Goal: Information Seeking & Learning: Learn about a topic

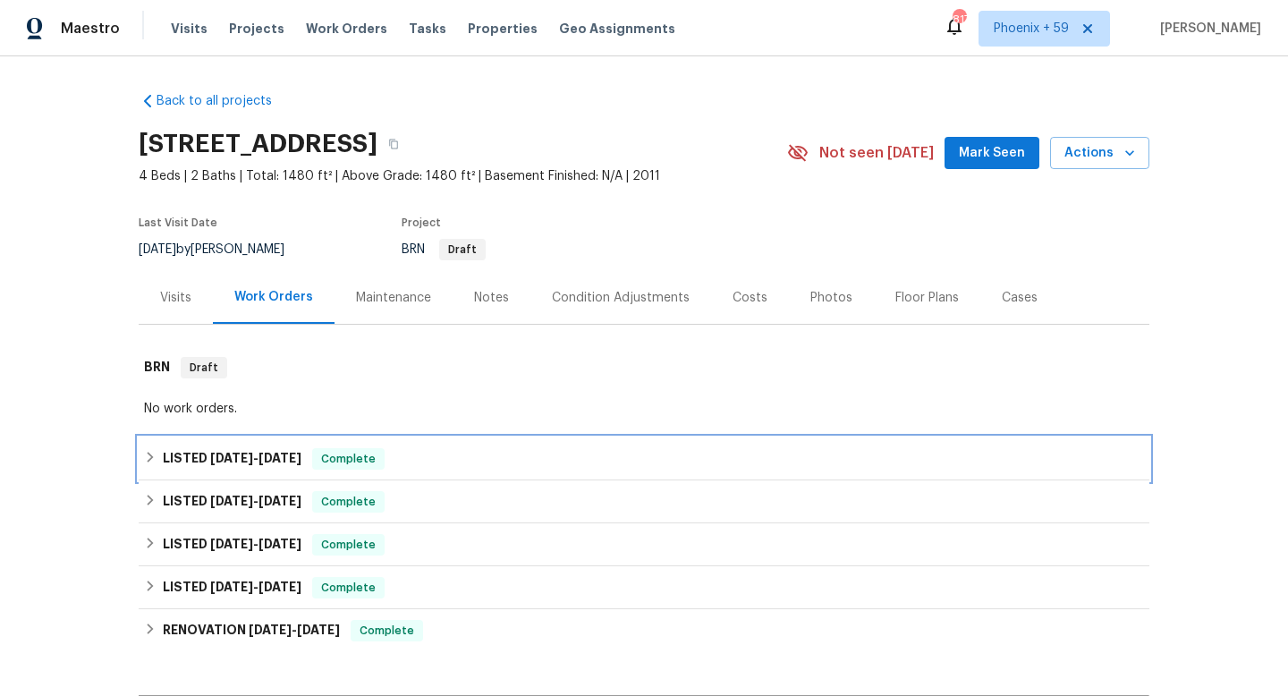
click at [565, 461] on div "LISTED [DATE] - [DATE] Complete" at bounding box center [644, 458] width 1000 height 21
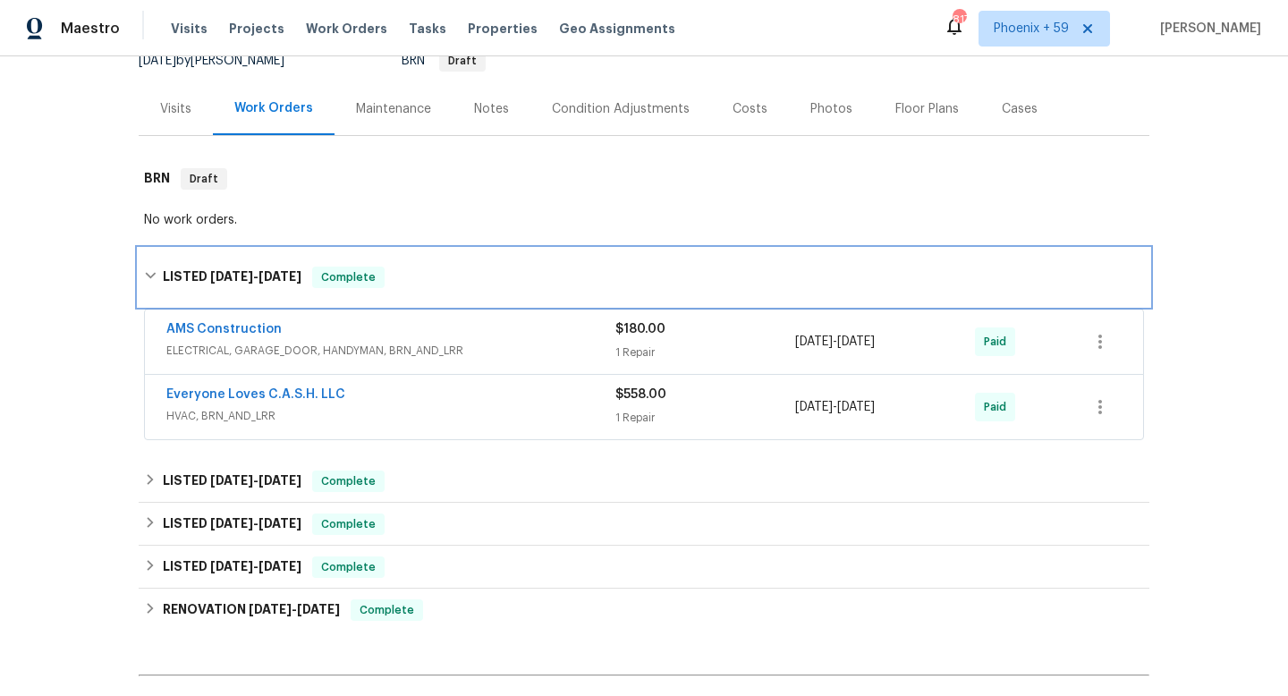
scroll to position [207, 0]
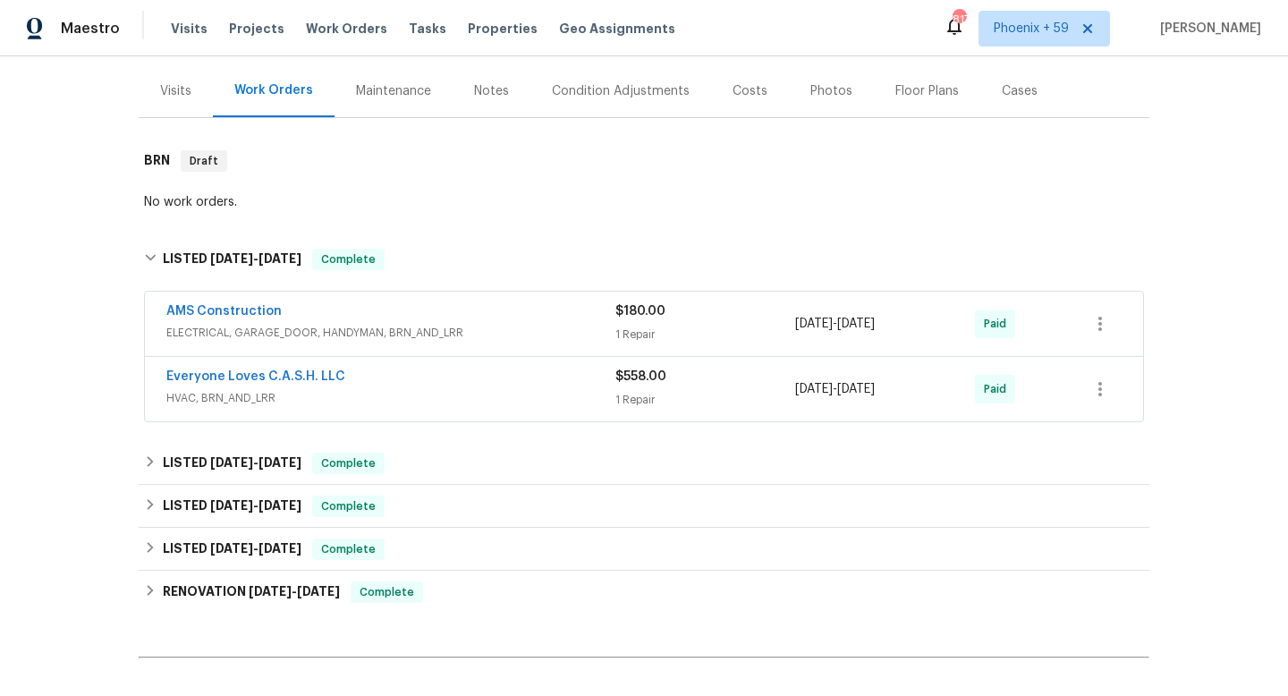
click at [510, 373] on div "Everyone Loves C.A.S.H. LLC" at bounding box center [390, 378] width 449 height 21
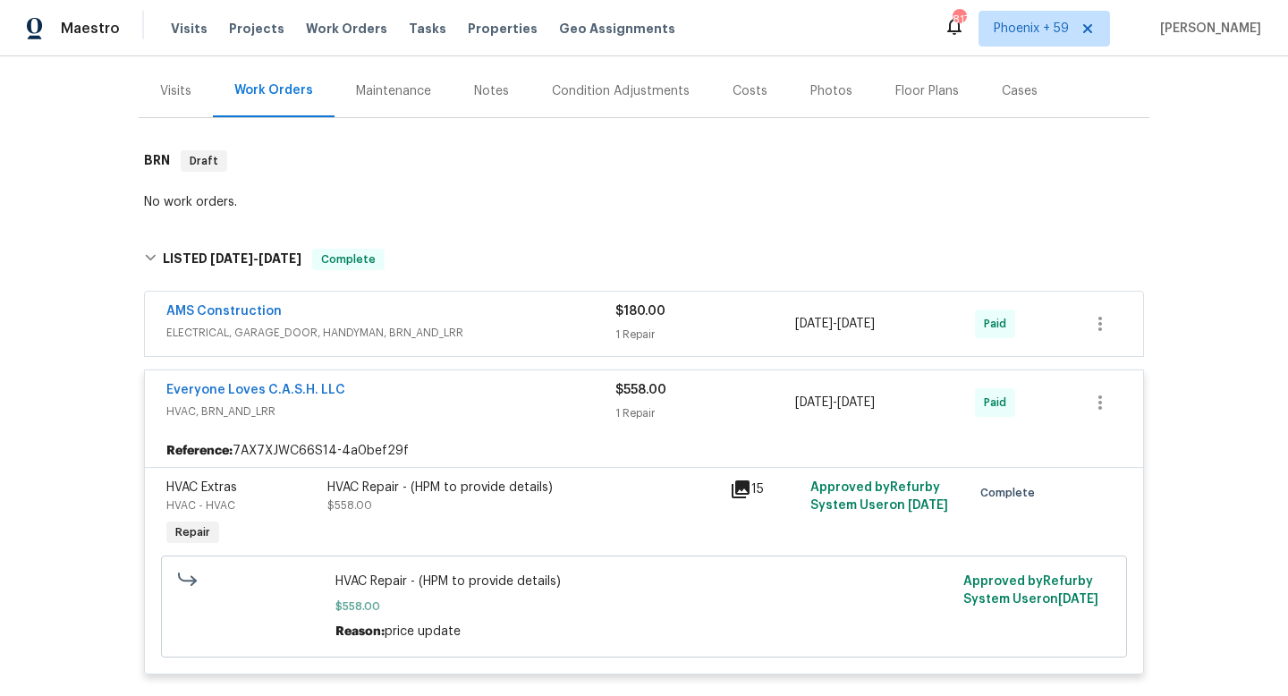
click at [490, 329] on span "ELECTRICAL, GARAGE_DOOR, HANDYMAN, BRN_AND_LRR" at bounding box center [390, 333] width 449 height 18
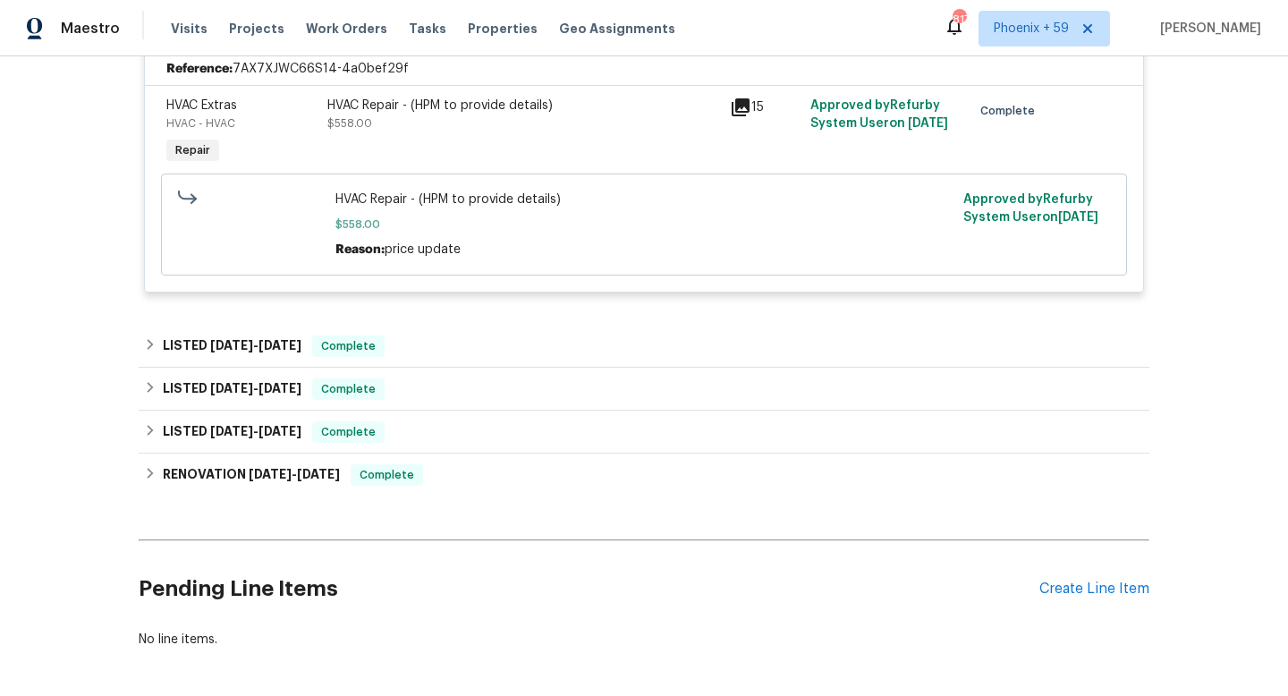
scroll to position [970, 0]
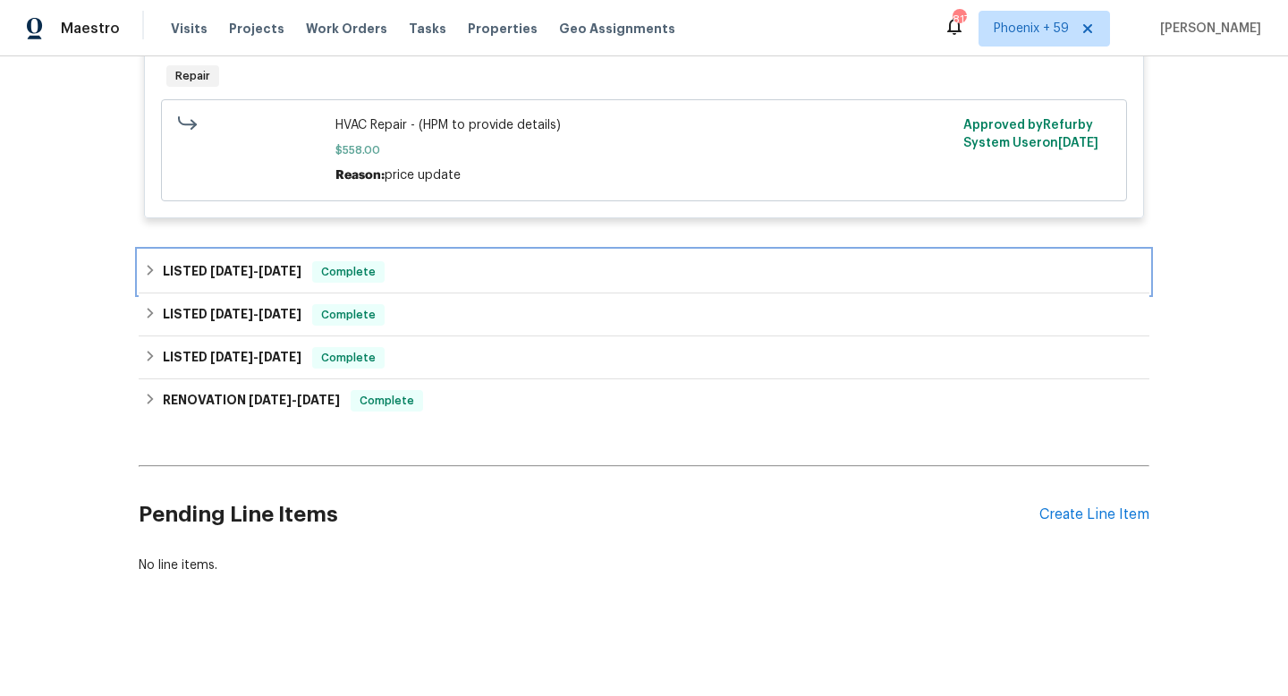
click at [461, 269] on div "LISTED [DATE] - [DATE] Complete" at bounding box center [644, 271] width 1000 height 21
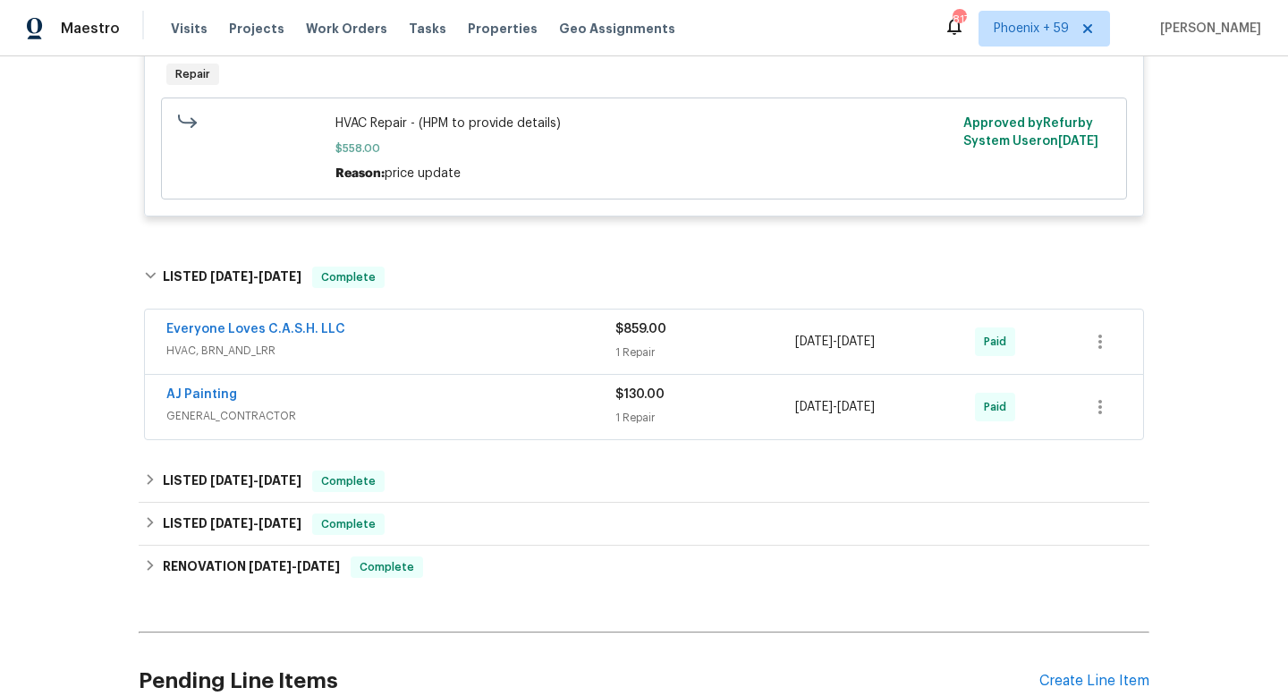
click at [433, 328] on div "Everyone Loves C.A.S.H. LLC" at bounding box center [390, 330] width 449 height 21
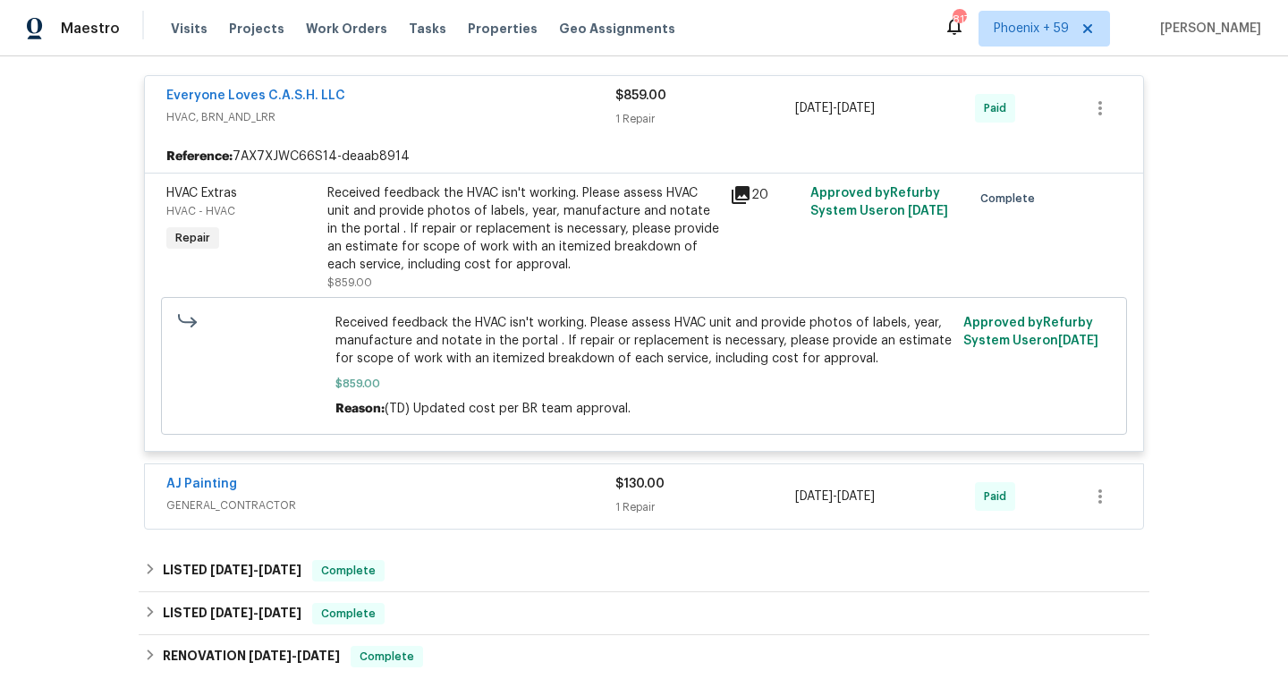
scroll to position [1223, 0]
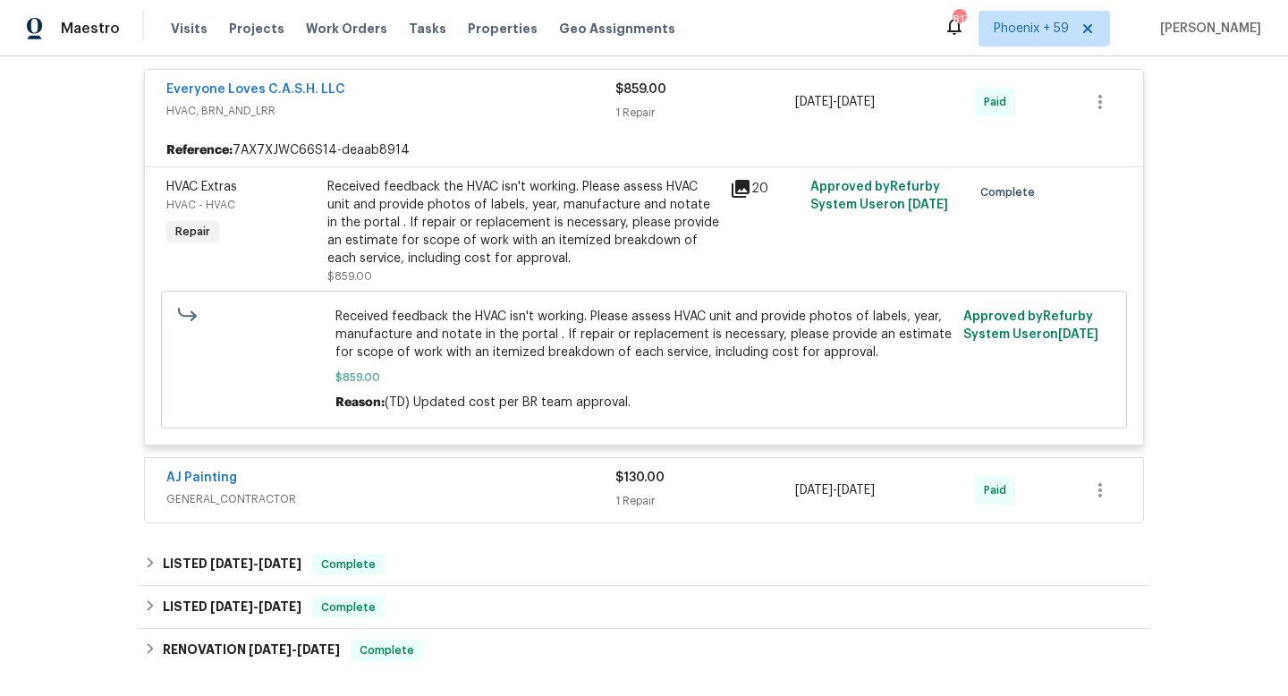
click at [409, 494] on span "GENERAL_CONTRACTOR" at bounding box center [390, 499] width 449 height 18
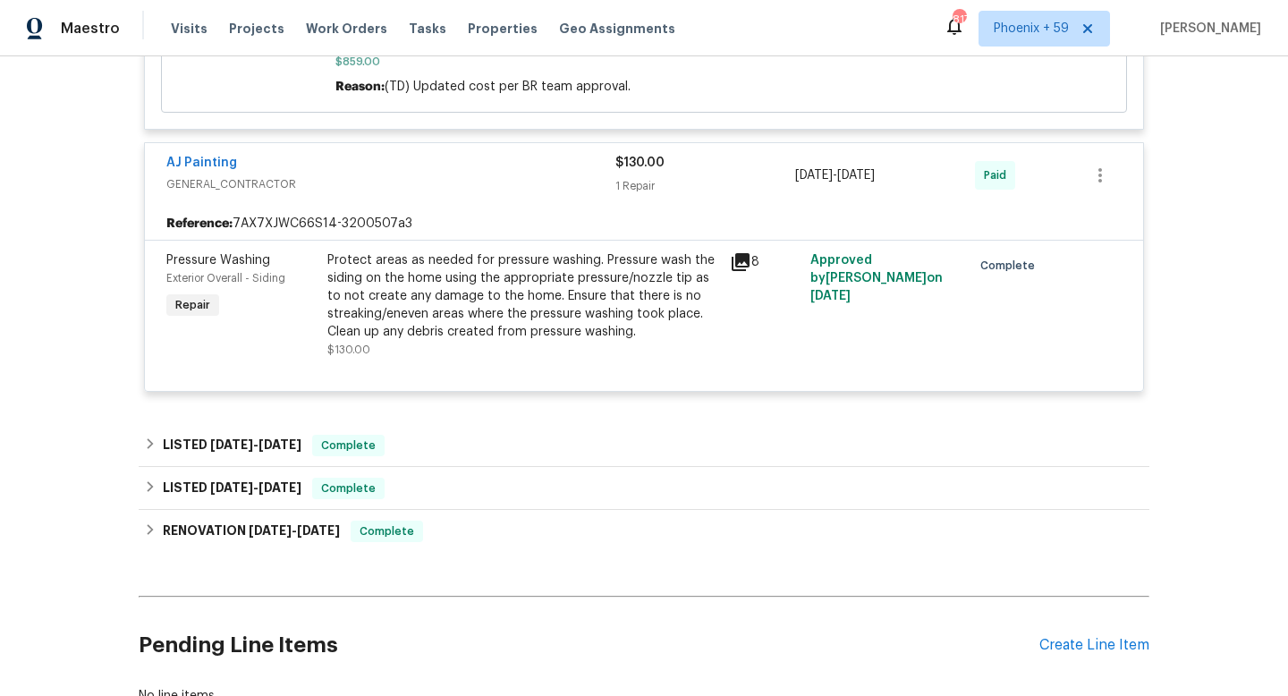
scroll to position [1540, 0]
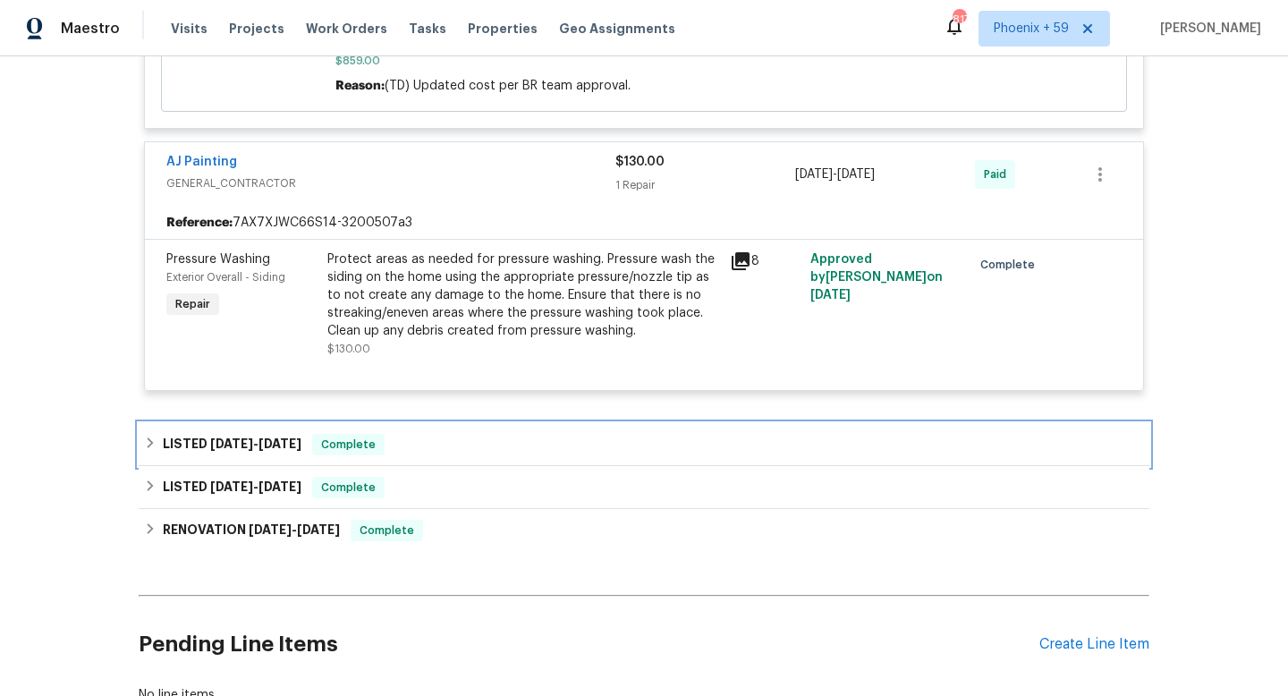
click at [430, 426] on div "LISTED [DATE] - [DATE] Complete" at bounding box center [644, 444] width 1010 height 43
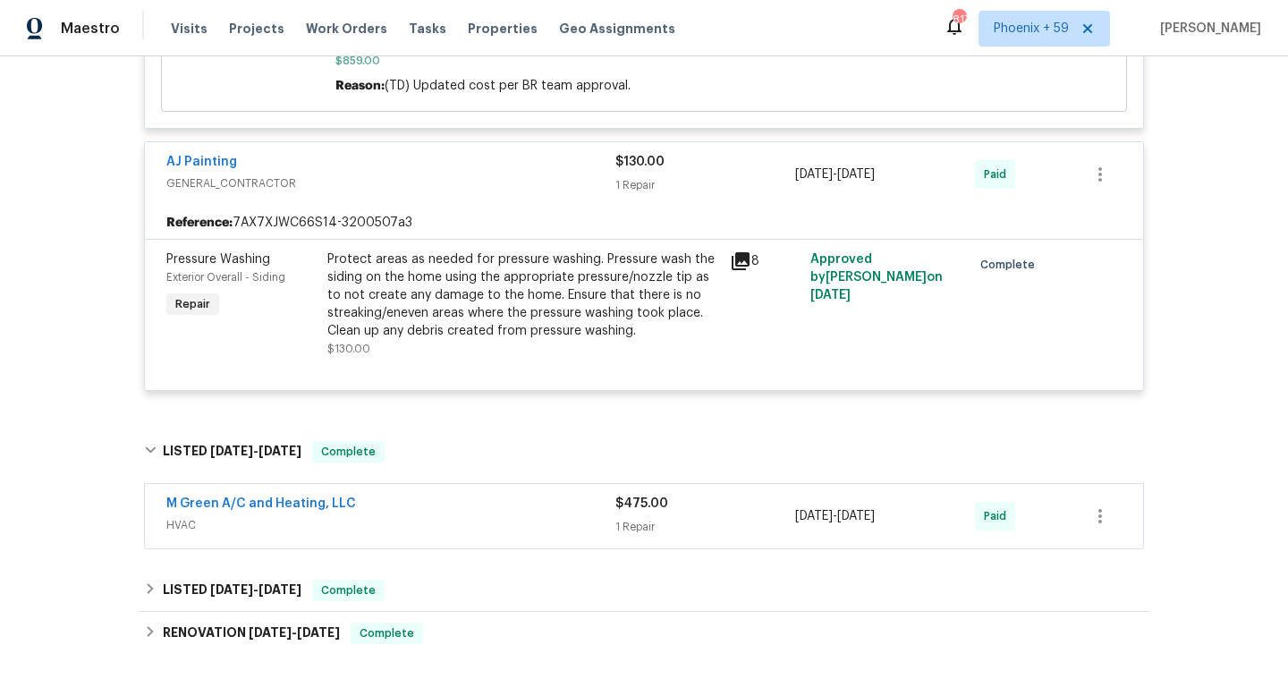
click at [420, 495] on div "M Green A/C and Heating, LLC HVAC $475.00 1 Repair [DATE] - [DATE] Paid" at bounding box center [644, 516] width 998 height 64
click at [419, 512] on div "M Green A/C and Heating, LLC" at bounding box center [390, 505] width 449 height 21
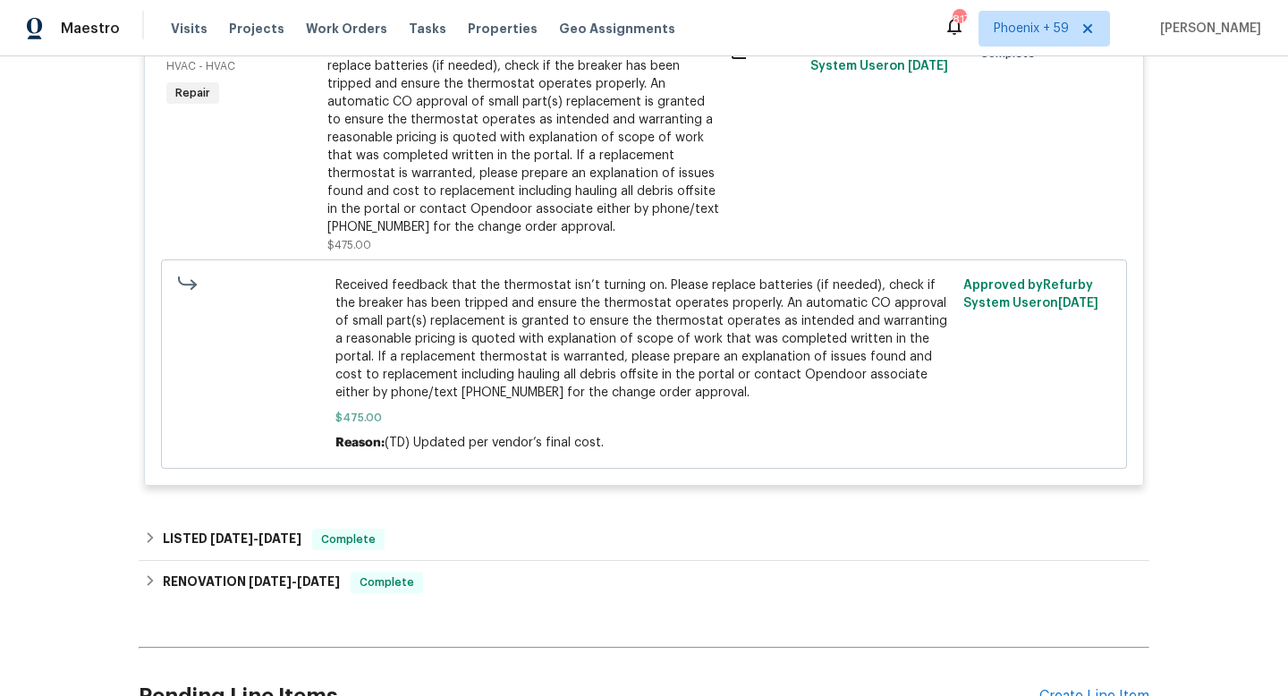
scroll to position [2291, 0]
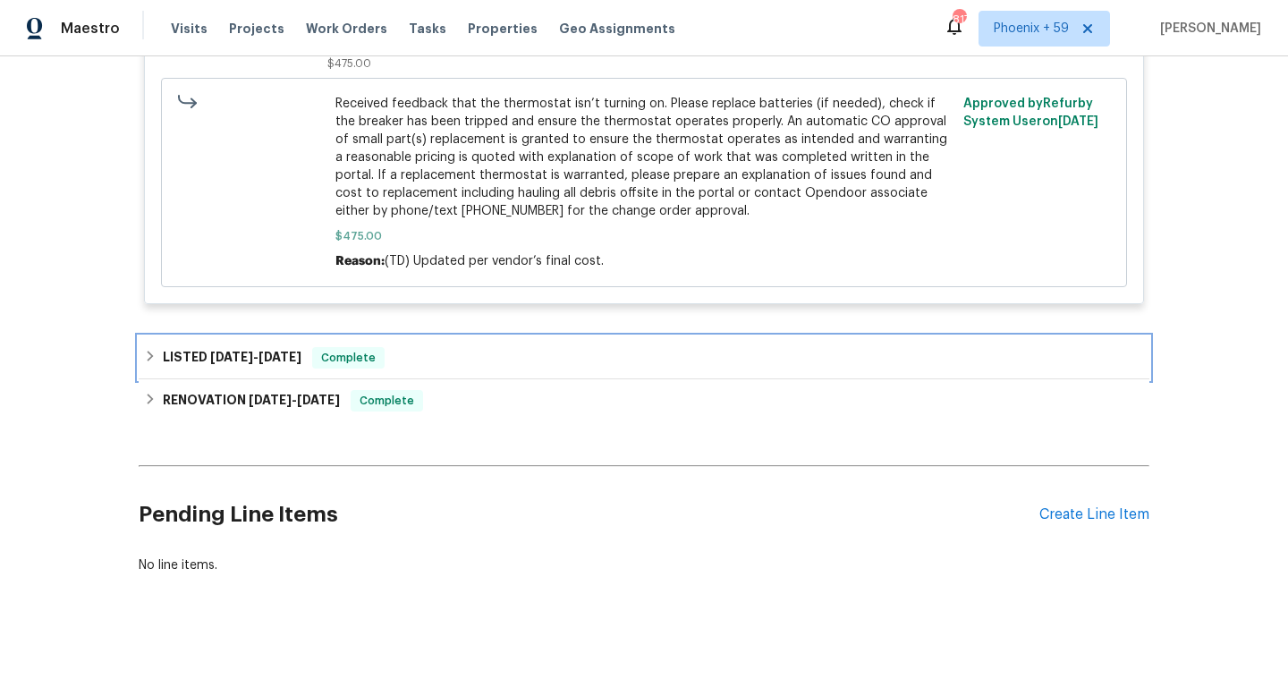
click at [432, 357] on div "LISTED [DATE] - [DATE] Complete" at bounding box center [644, 357] width 1000 height 21
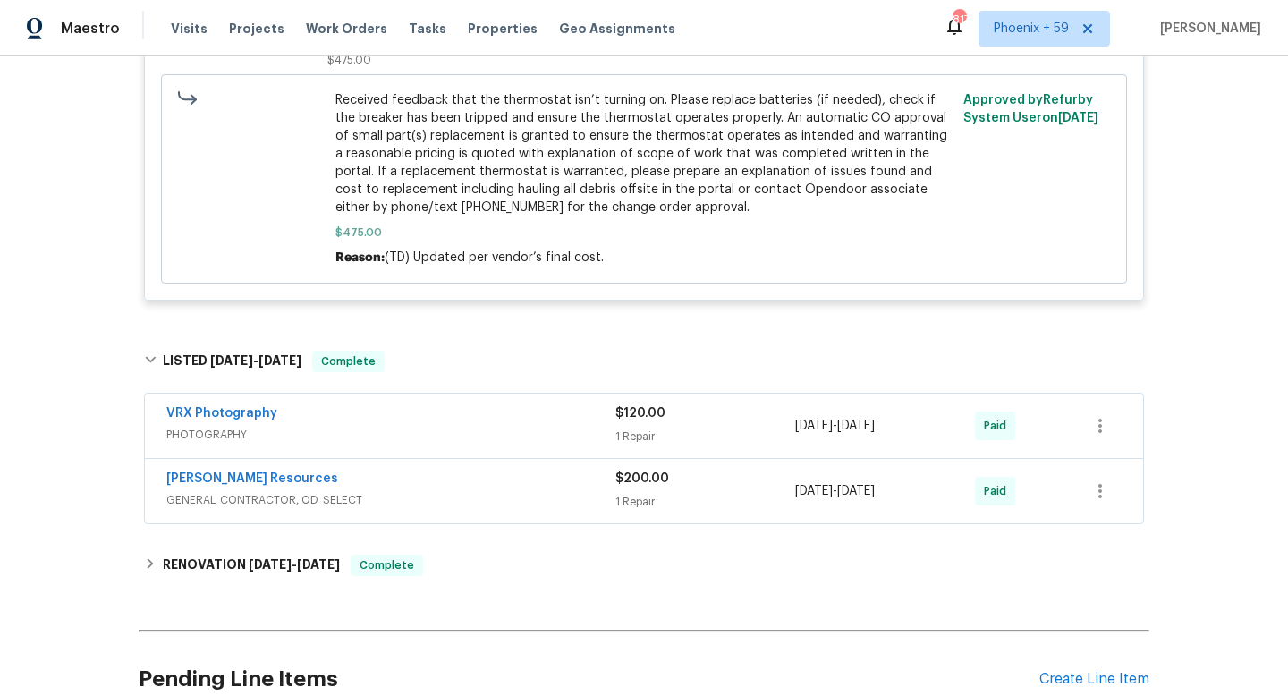
click at [420, 498] on span "GENERAL_CONTRACTOR, OD_SELECT" at bounding box center [390, 500] width 449 height 18
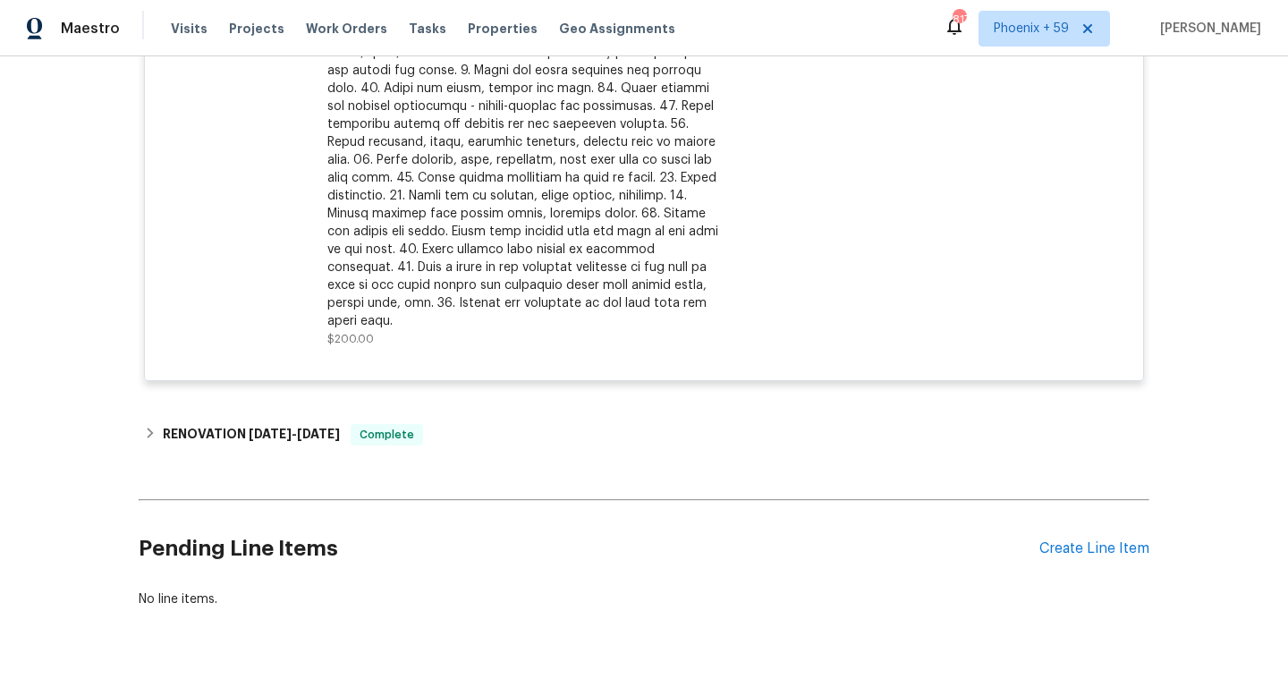
scroll to position [2955, 0]
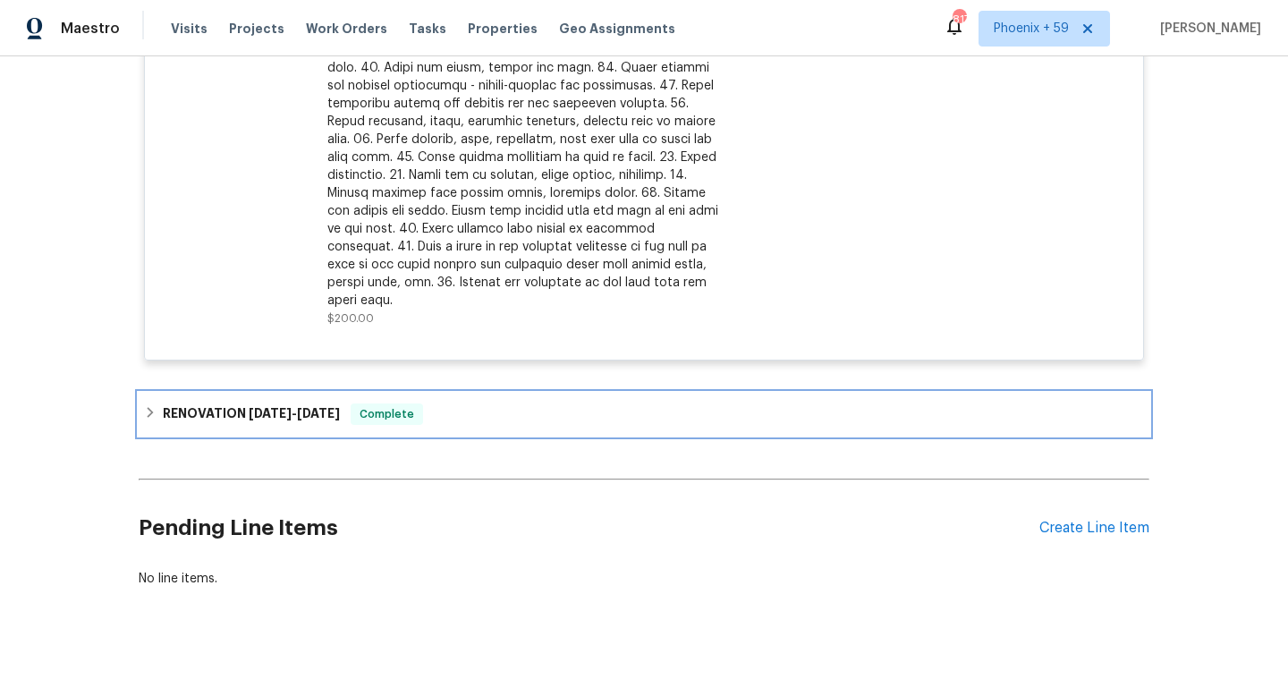
click at [443, 403] on div "RENOVATION [DATE] - [DATE] Complete" at bounding box center [644, 413] width 1000 height 21
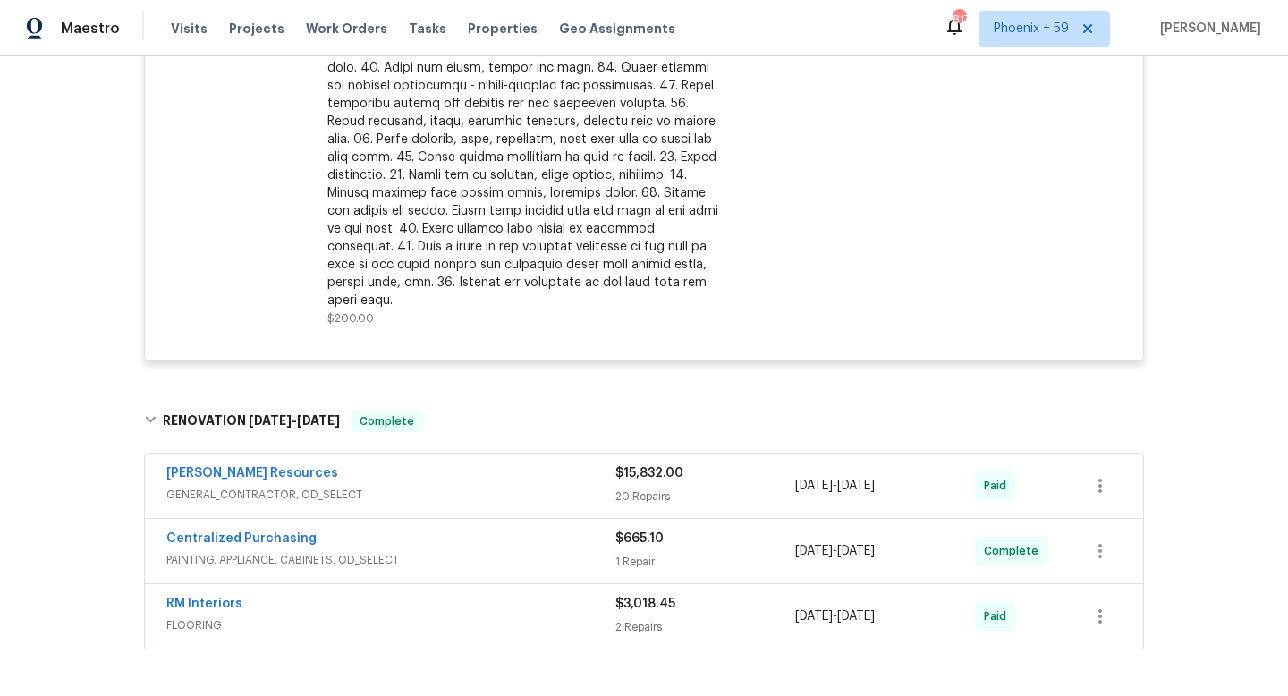
click at [444, 486] on span "GENERAL_CONTRACTOR, OD_SELECT" at bounding box center [390, 495] width 449 height 18
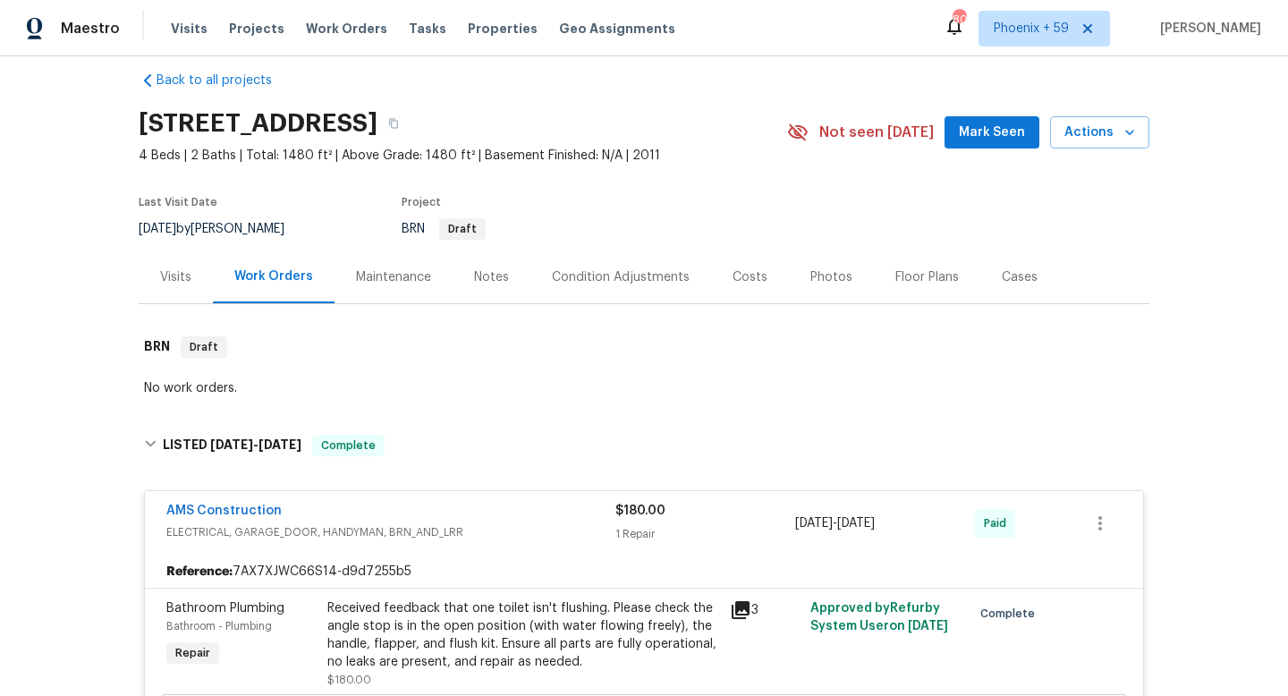
scroll to position [24, 0]
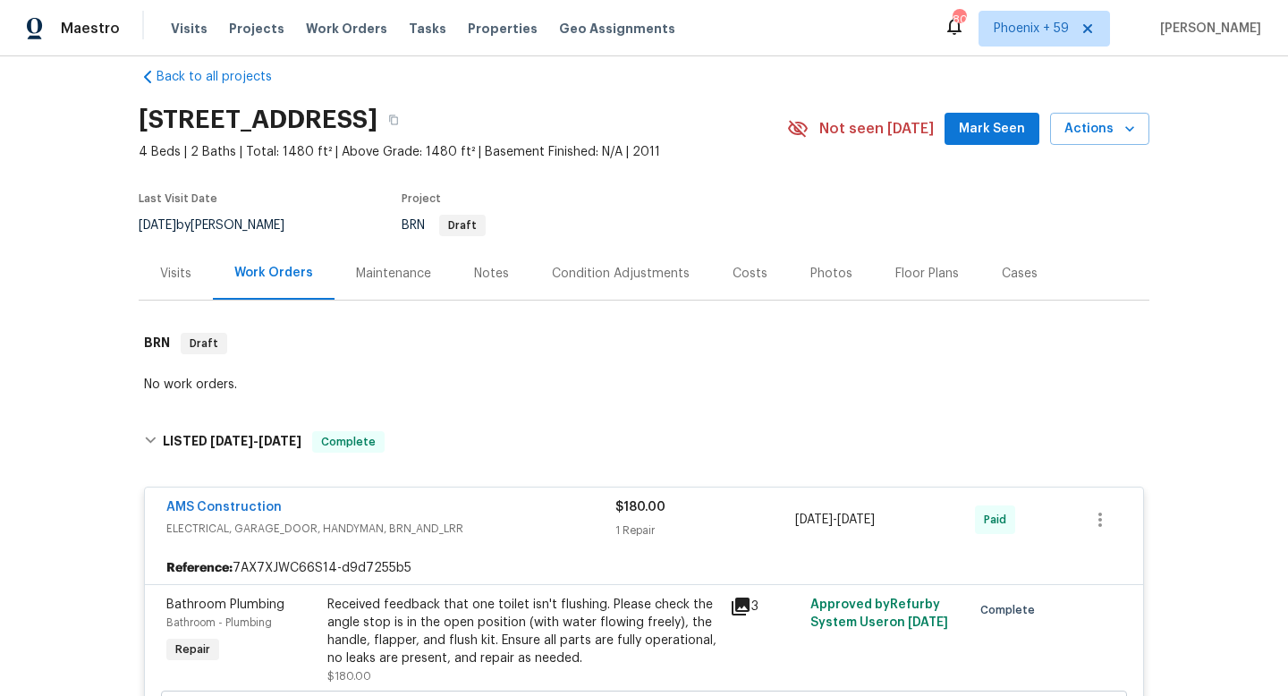
click at [816, 265] on div "Photos" at bounding box center [831, 274] width 42 height 18
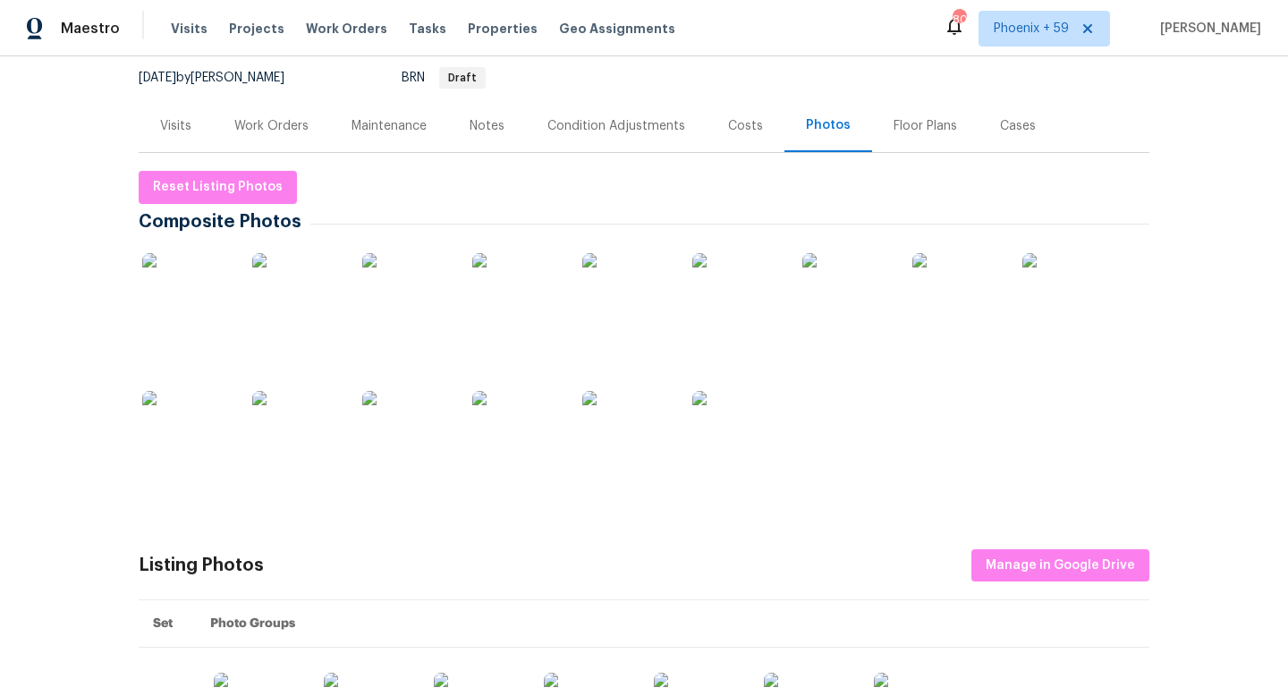
scroll to position [295, 0]
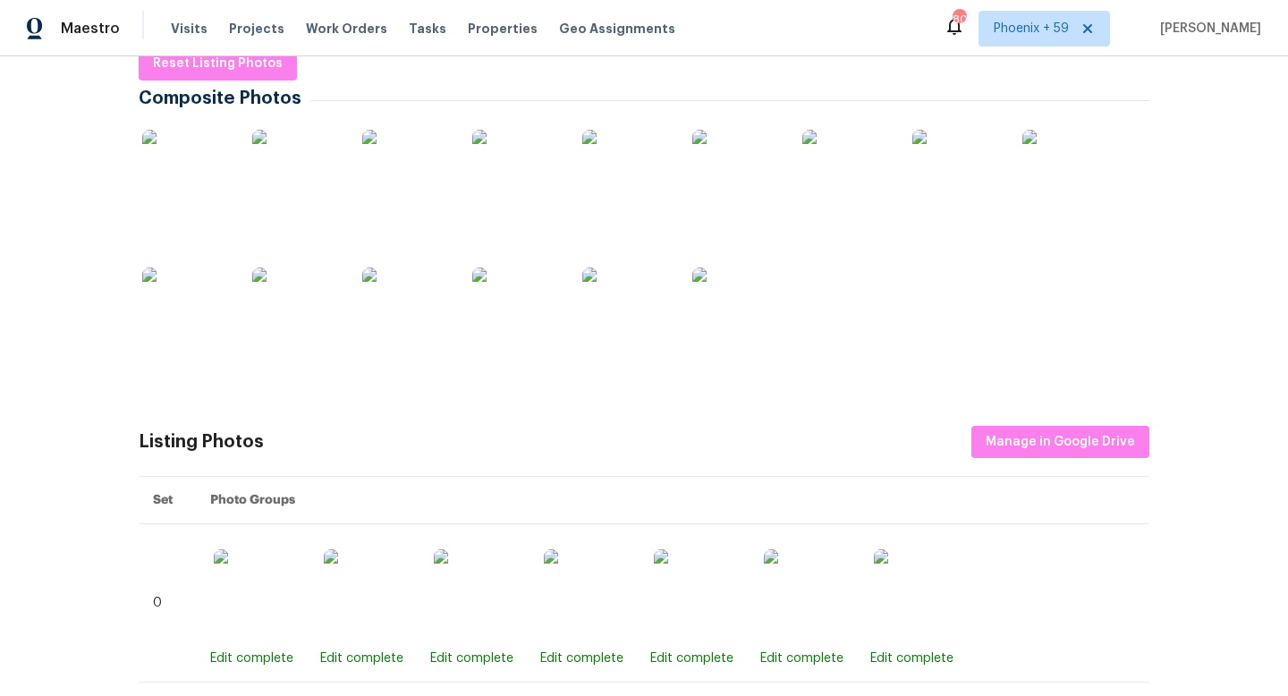
click at [212, 163] on img at bounding box center [186, 174] width 89 height 89
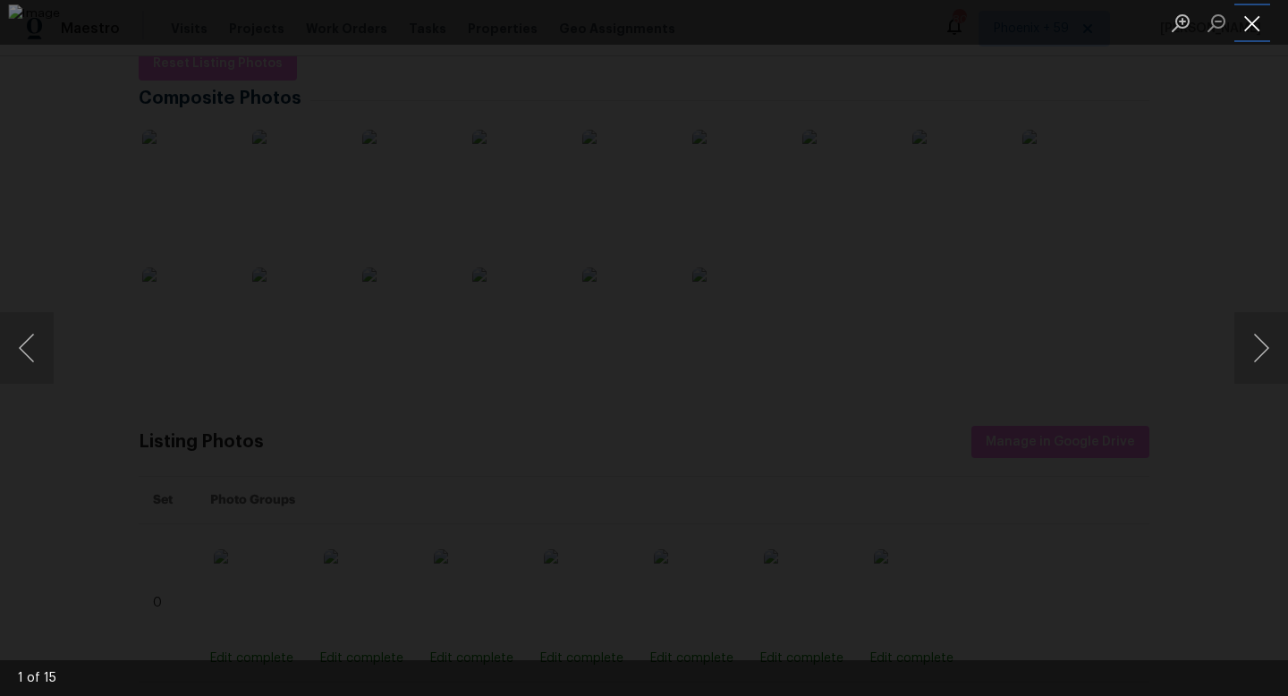
click at [1254, 20] on button "Close lightbox" at bounding box center [1252, 22] width 36 height 31
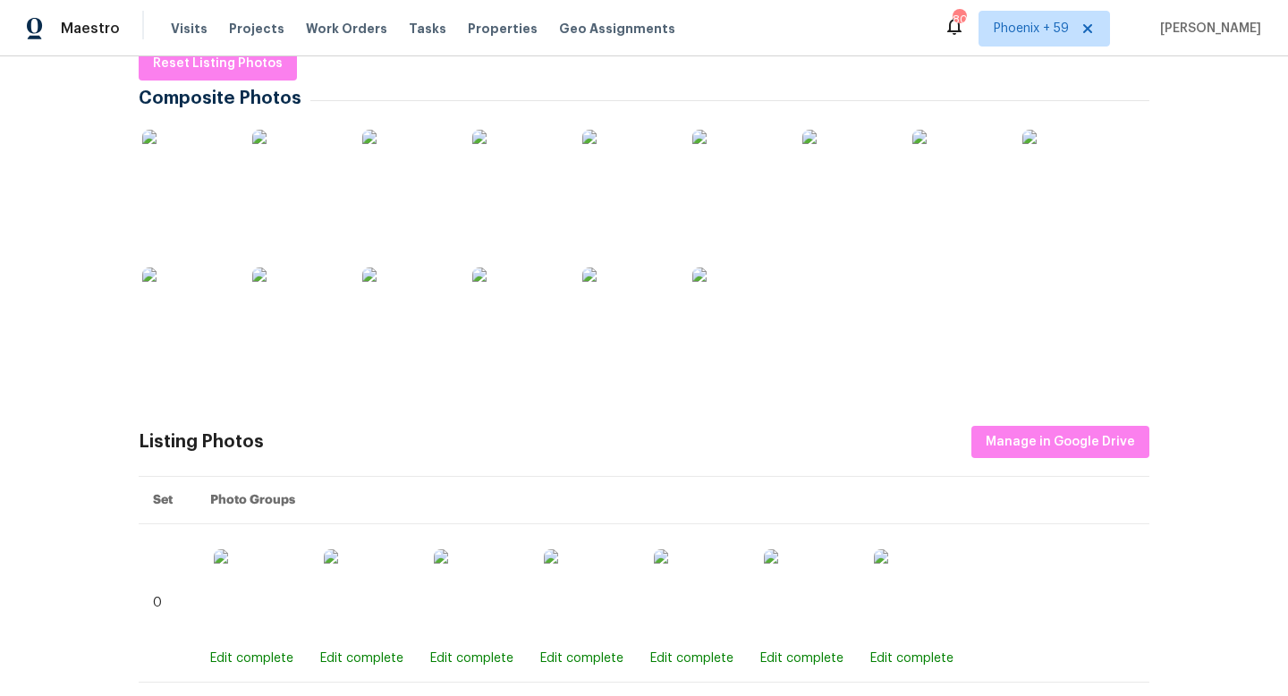
scroll to position [0, 0]
